Goal: Transaction & Acquisition: Purchase product/service

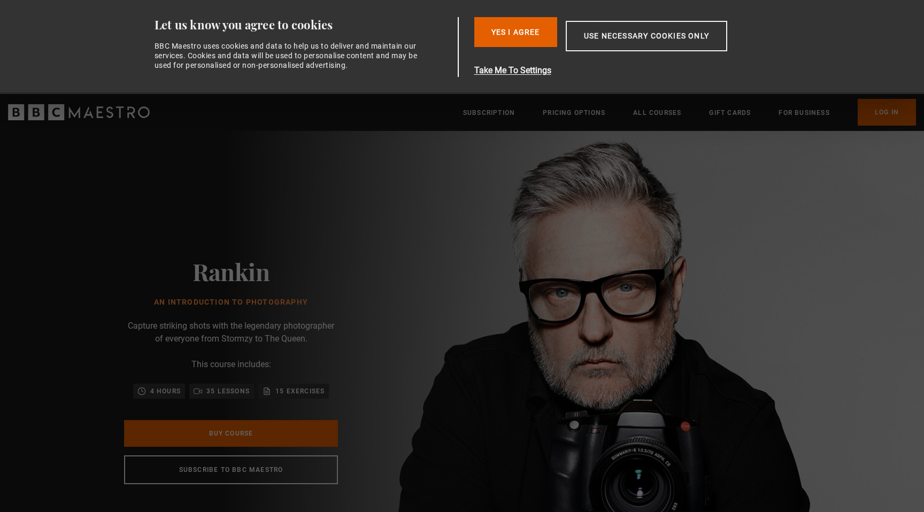
click at [347, 218] on div "Rankin An Introduction to Photography Capture striking shots with the legendary…" at bounding box center [231, 371] width 342 height 480
click at [513, 35] on button "Yes I Agree" at bounding box center [515, 32] width 83 height 30
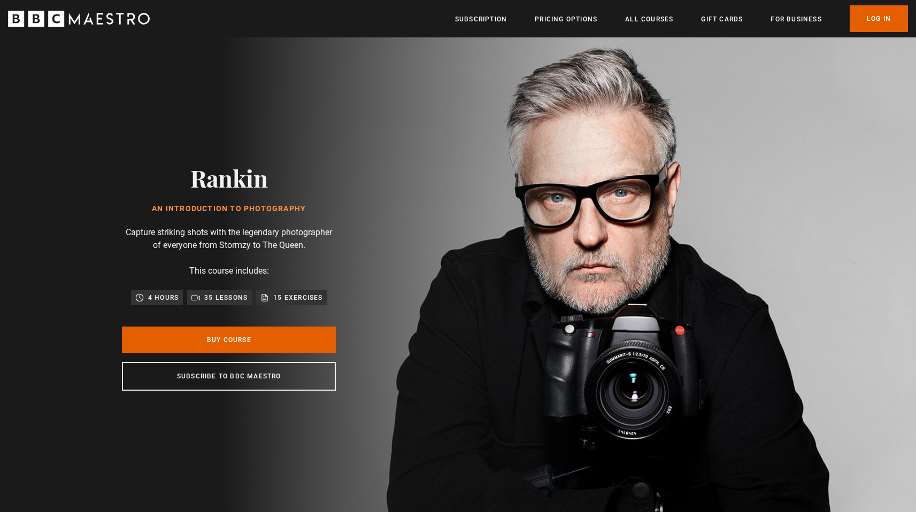
scroll to position [0, 140]
click at [570, 20] on link "Pricing Options" at bounding box center [566, 19] width 63 height 11
click at [226, 339] on link "Buy Course" at bounding box center [229, 340] width 214 height 27
